Goal: Task Accomplishment & Management: Manage account settings

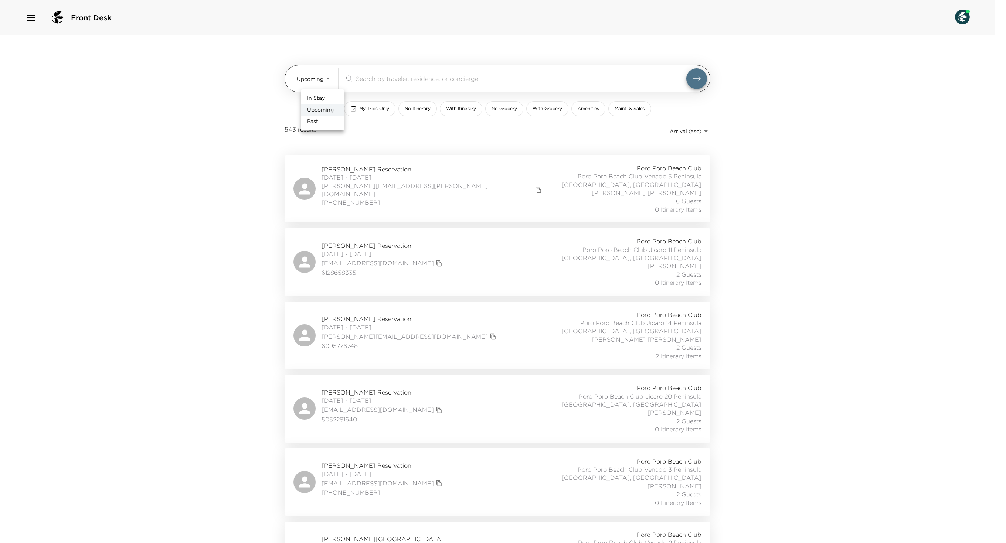
click at [323, 77] on body "Front Desk Upcoming Upcoming ​ My Trips Only No Itinerary With Itinerary No Gro…" at bounding box center [503, 271] width 1006 height 543
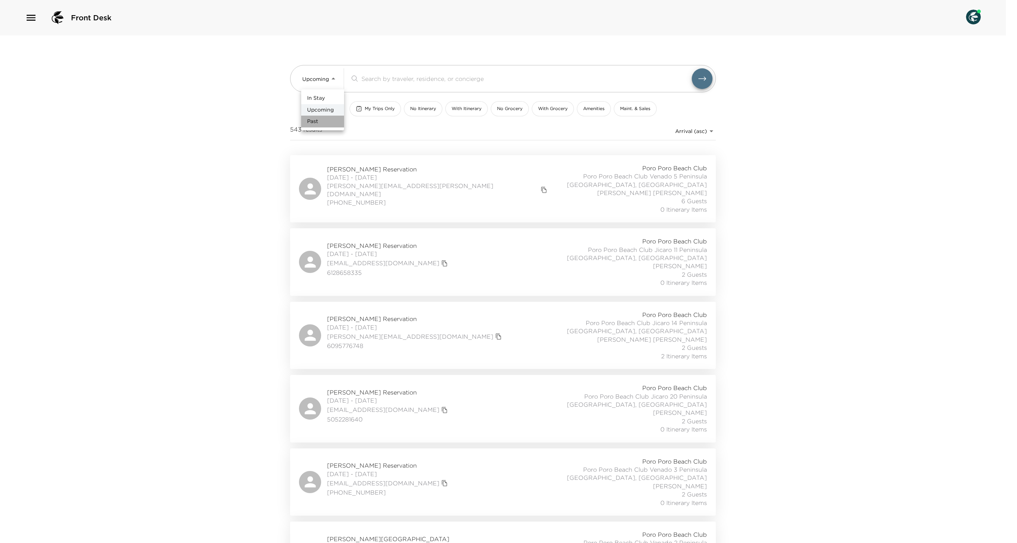
click at [324, 126] on li "Past" at bounding box center [322, 122] width 43 height 12
type input "Past"
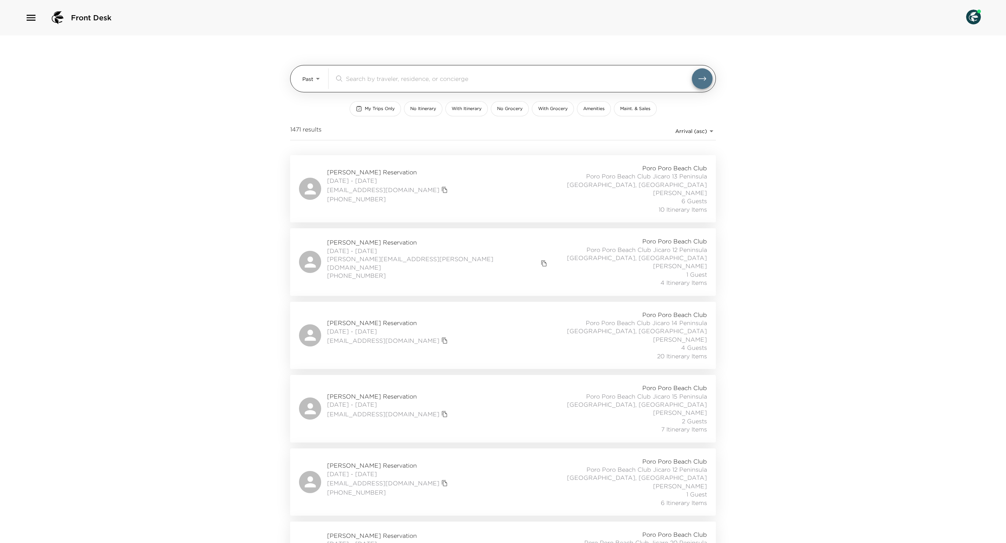
click at [515, 78] on input "search" at bounding box center [519, 78] width 346 height 9
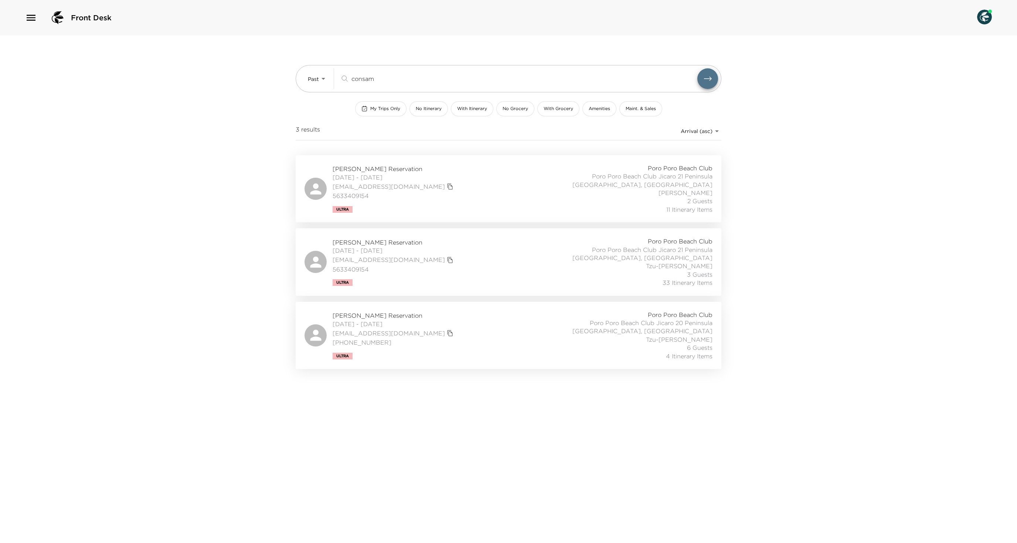
type input "consam"
click at [498, 296] on div "[PERSON_NAME] Reservation [DATE] - [DATE] [EMAIL_ADDRESS][DOMAIN_NAME] 56334091…" at bounding box center [509, 261] width 426 height 67
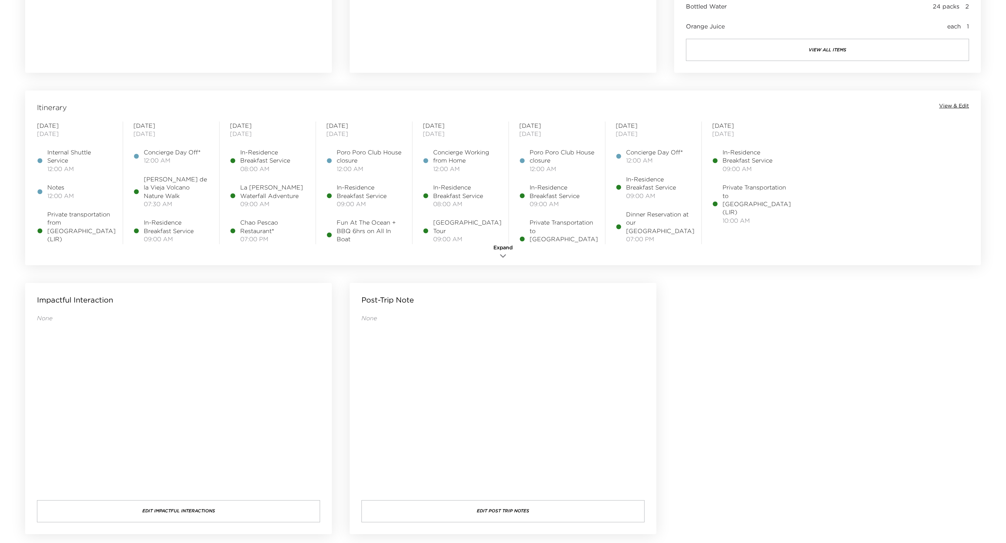
click at [959, 107] on span "View & Edit" at bounding box center [954, 105] width 30 height 7
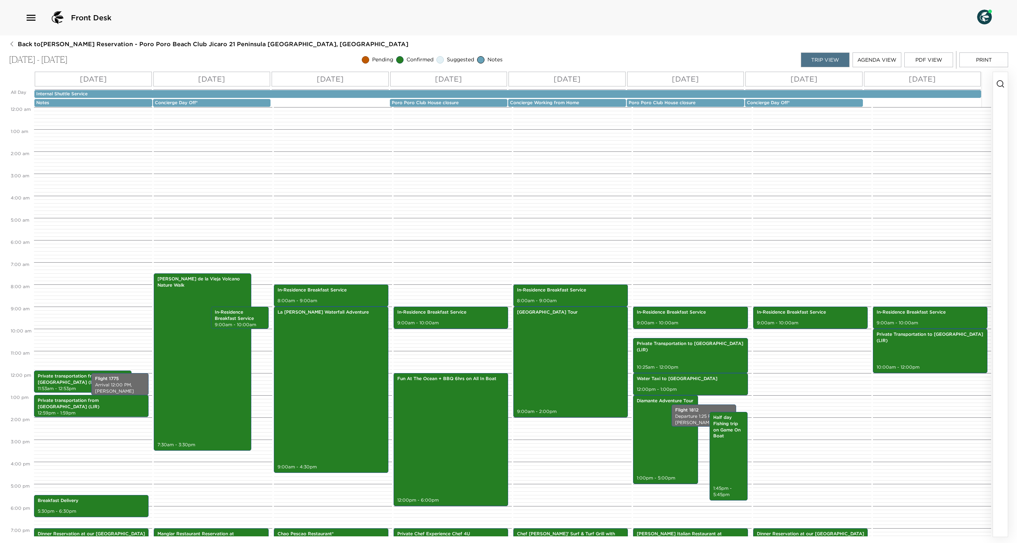
scroll to position [94, 0]
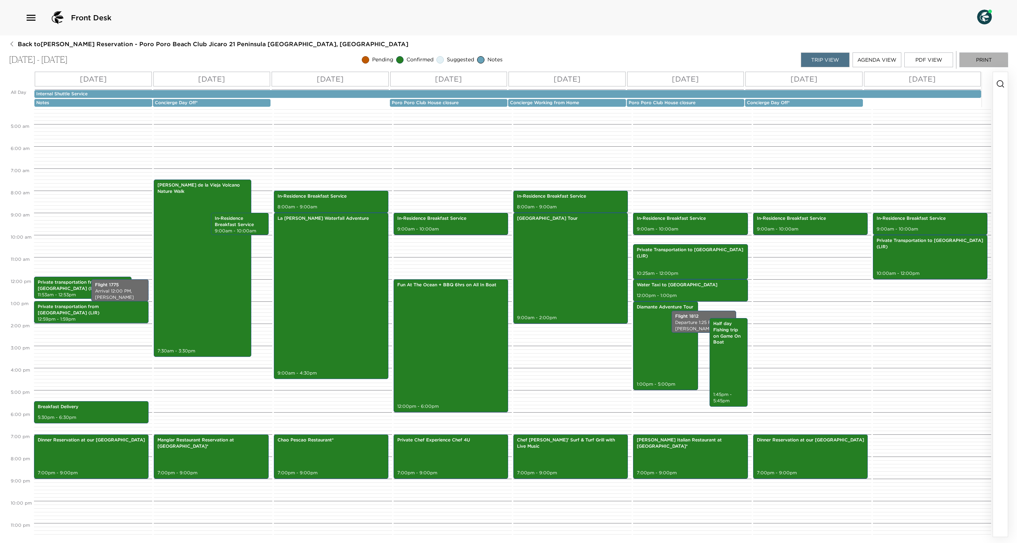
click at [966, 65] on button "Print" at bounding box center [984, 59] width 49 height 15
click at [59, 106] on p "Notes" at bounding box center [93, 103] width 114 height 6
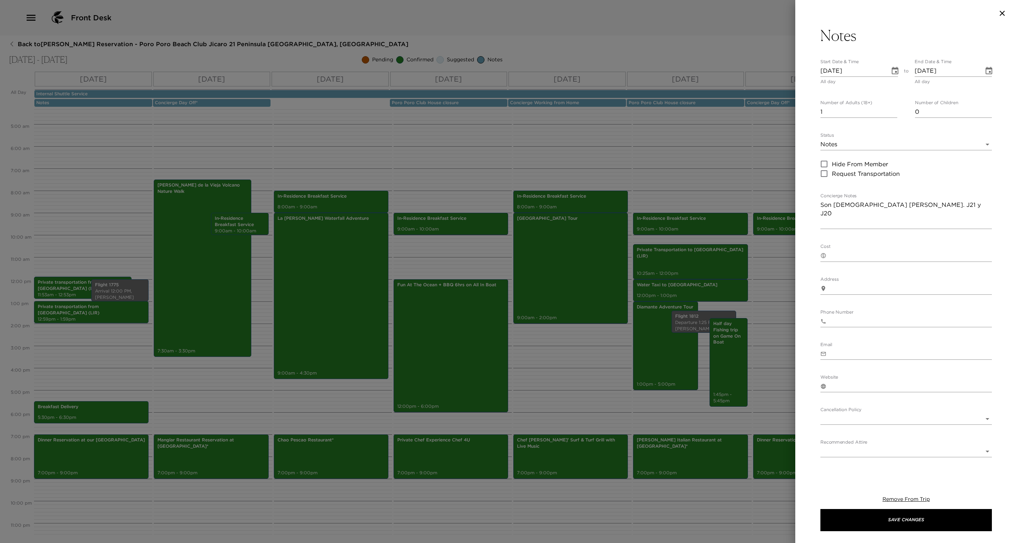
click at [829, 169] on input "Hide From Member" at bounding box center [825, 164] width 16 height 10
checkbox input "true"
click at [870, 523] on button "Save Changes" at bounding box center [907, 520] width 172 height 22
